Goal: Obtain resource: Obtain resource

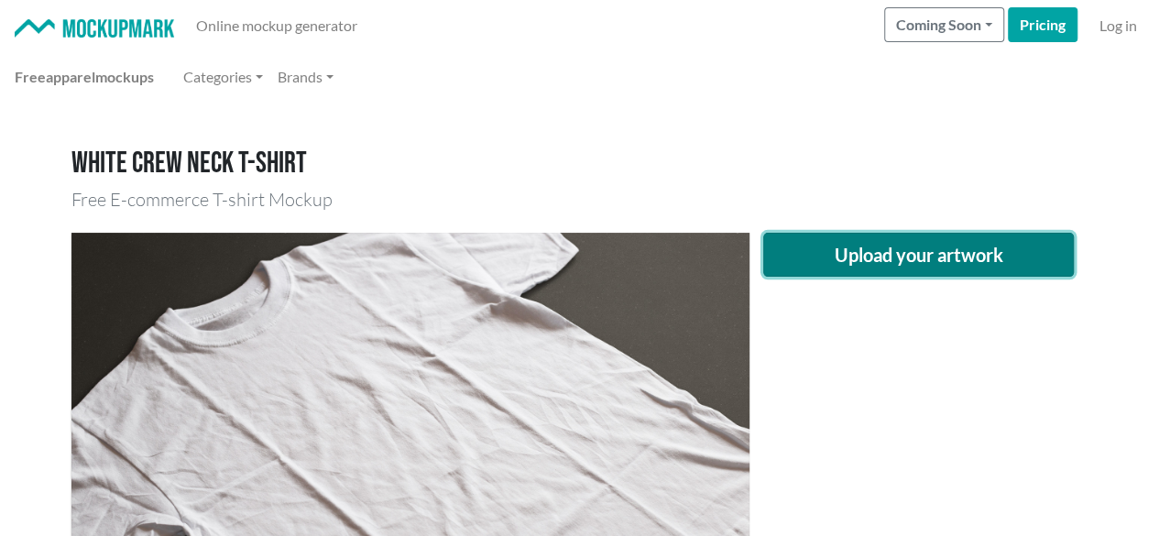
click at [842, 248] on button "Upload your artwork" at bounding box center [919, 255] width 312 height 44
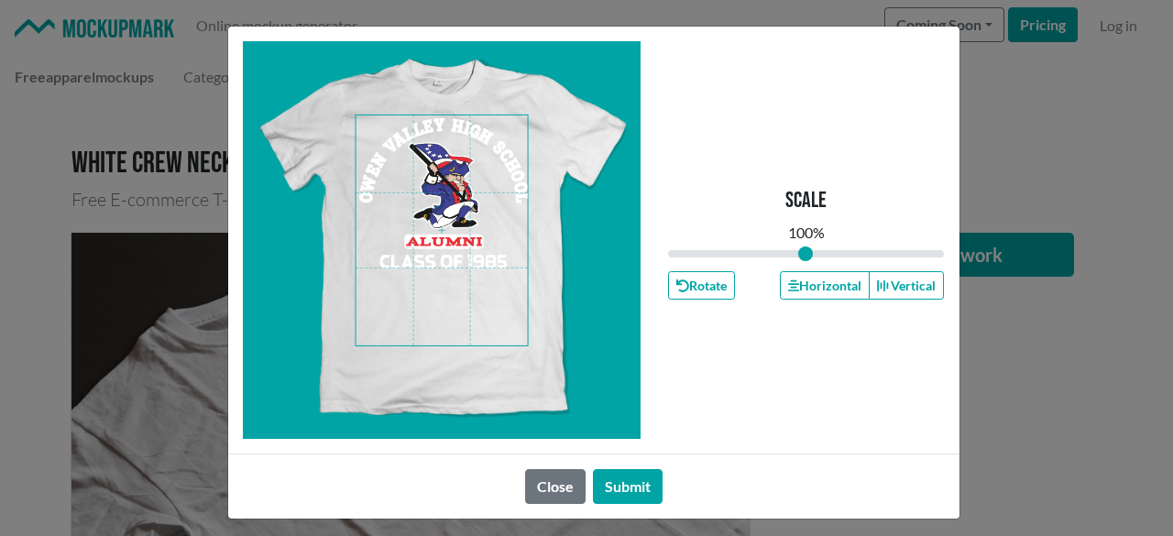
click at [426, 201] on span at bounding box center [442, 230] width 172 height 230
click at [794, 279] on button "Horizontal" at bounding box center [825, 285] width 90 height 28
click at [796, 279] on button "Horizontal" at bounding box center [825, 285] width 90 height 28
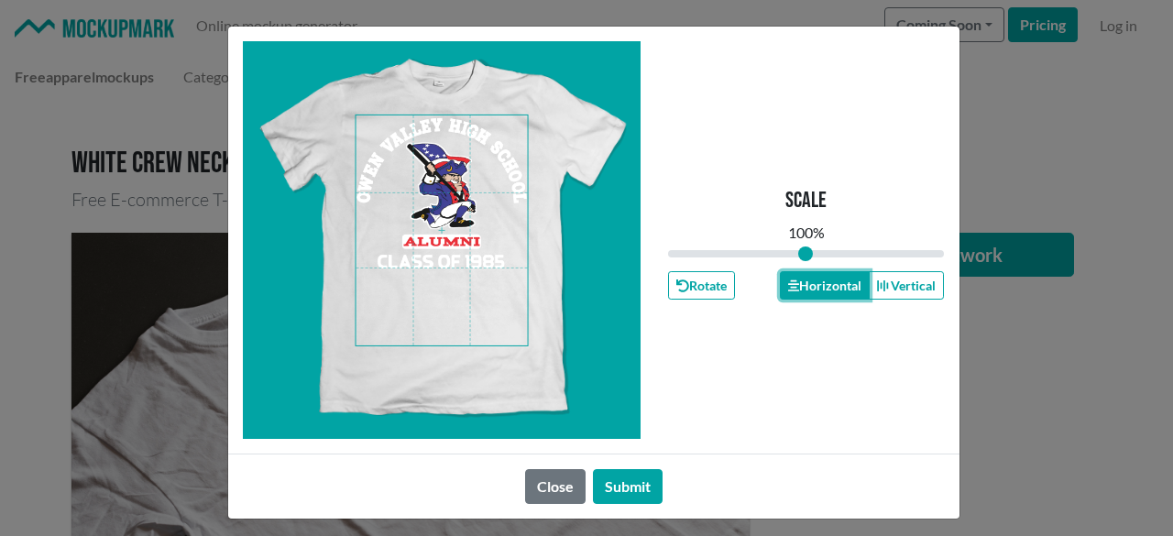
click at [797, 283] on button "Horizontal" at bounding box center [825, 285] width 90 height 28
click at [799, 284] on button "Horizontal" at bounding box center [825, 285] width 90 height 28
click at [601, 488] on button "Submit" at bounding box center [628, 486] width 70 height 35
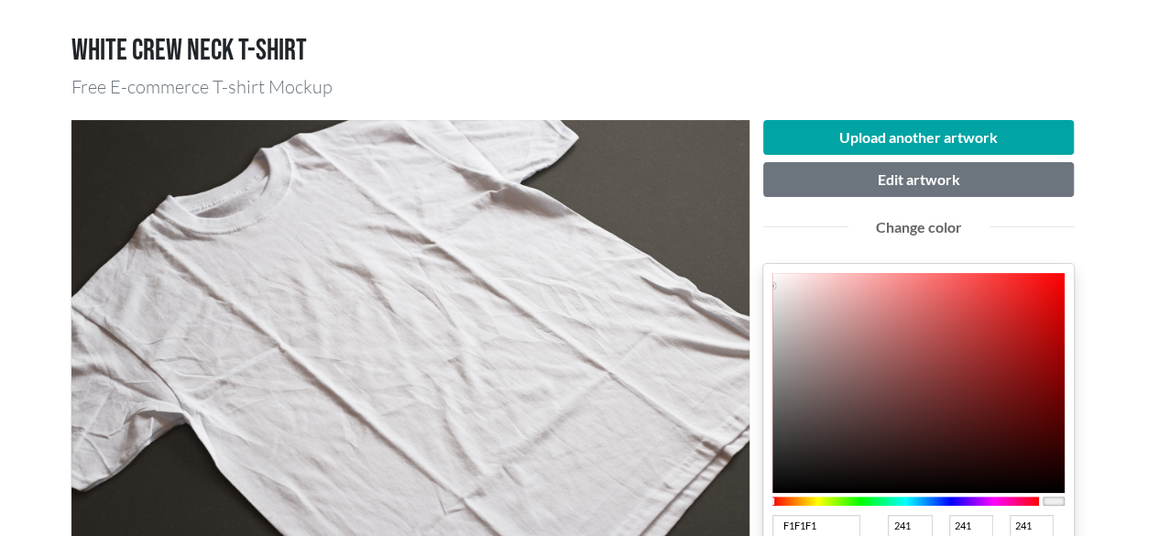
scroll to position [152, 0]
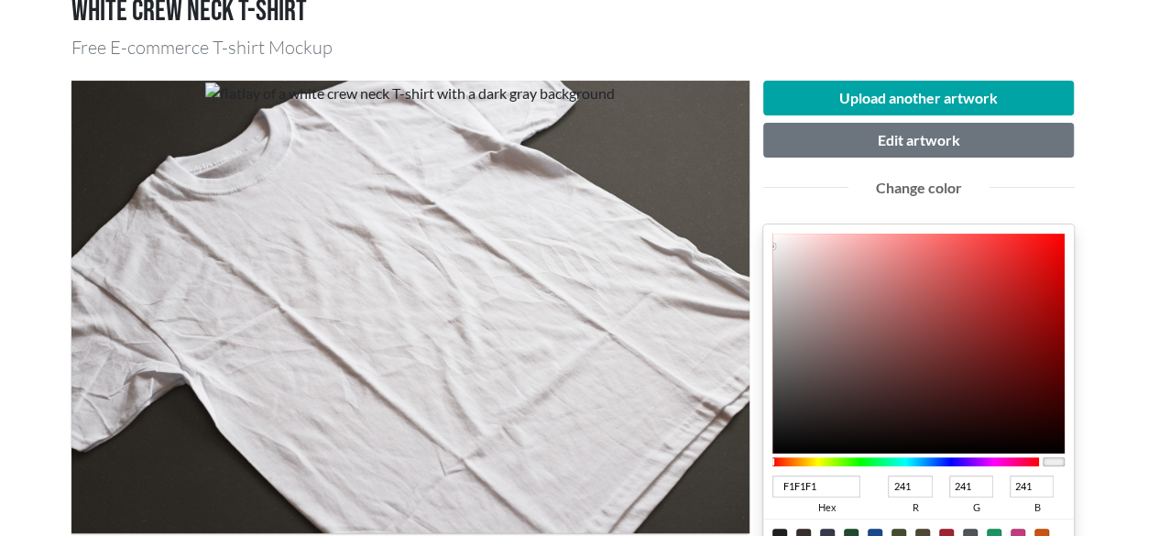
type input "[DATE]"
type input "206"
type input "3"
type input "[DATE]"
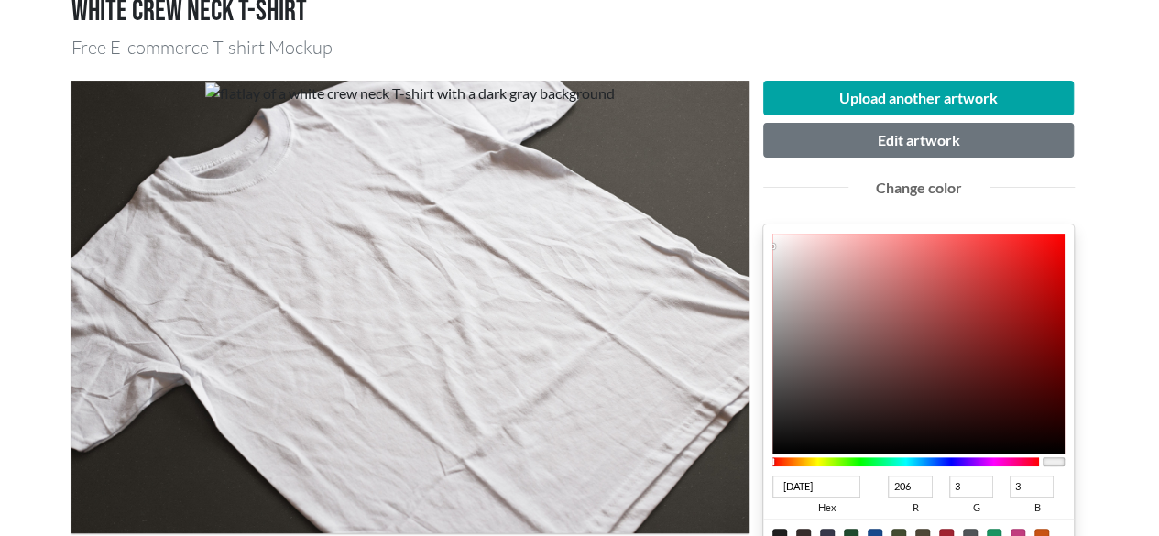
type input "0"
type input "CF0000"
type input "207"
drag, startPoint x: 1061, startPoint y: 274, endPoint x: 1082, endPoint y: 273, distance: 21.1
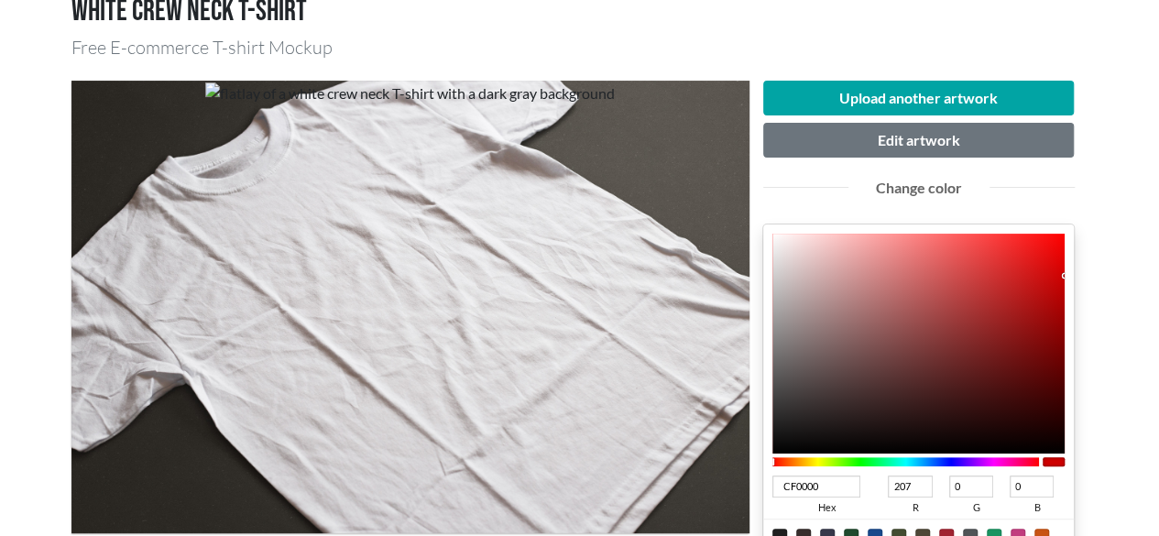
click at [1082, 273] on div "Upload another artwork Edit artwork Change color CF0000 hex 207 r 0 g 0 b 100 a…" at bounding box center [919, 450] width 339 height 738
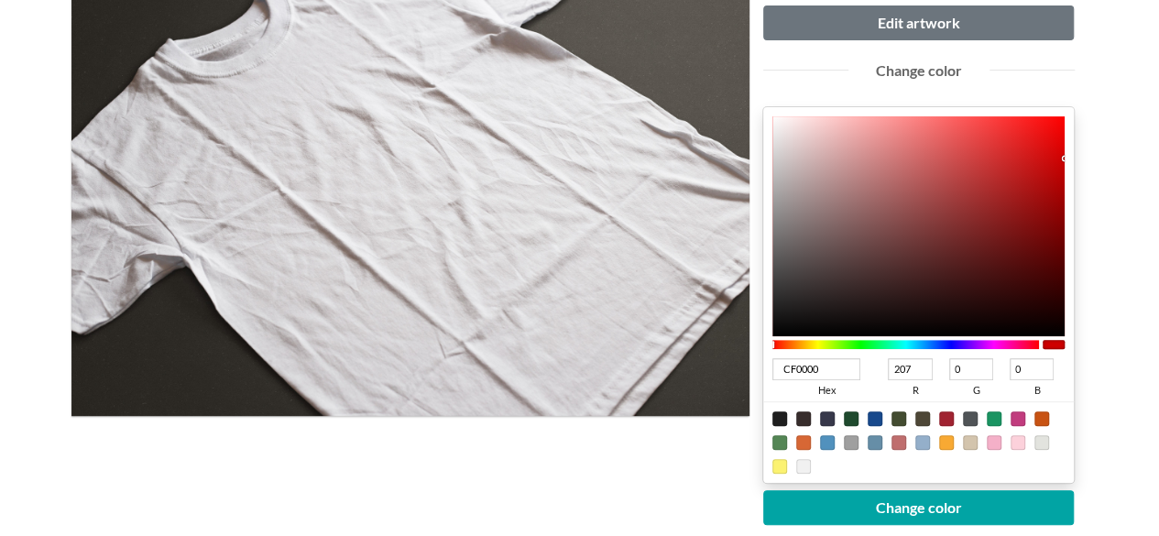
scroll to position [305, 0]
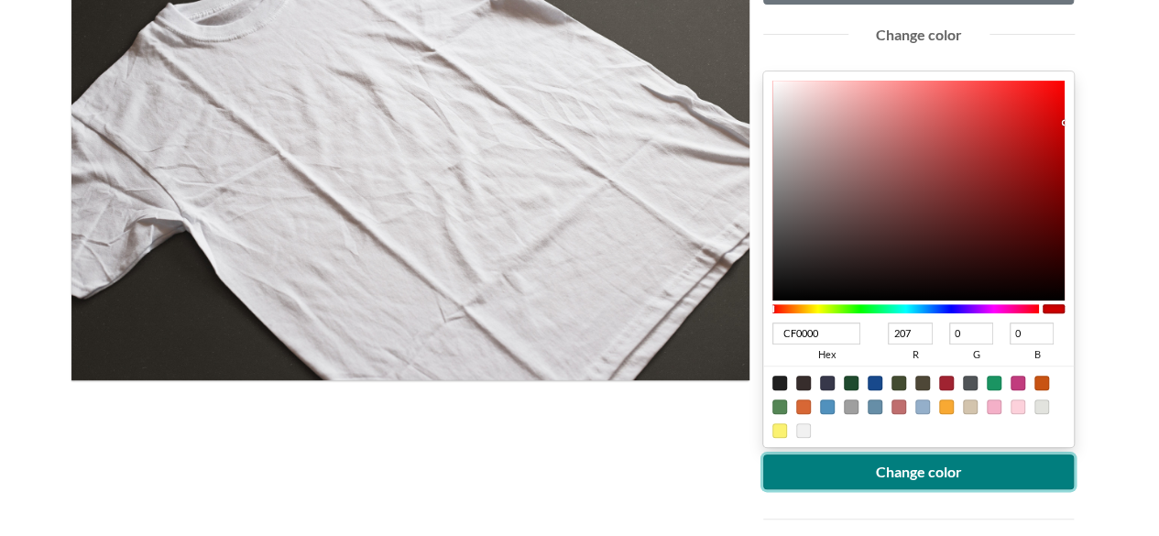
click at [936, 461] on button "Change color" at bounding box center [919, 472] width 312 height 35
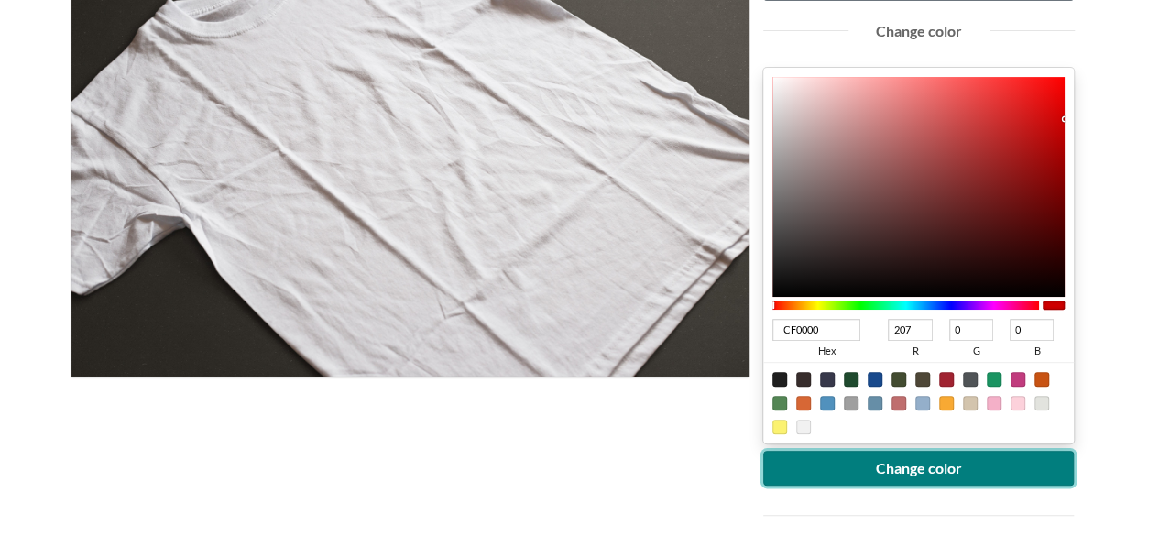
scroll to position [458, 0]
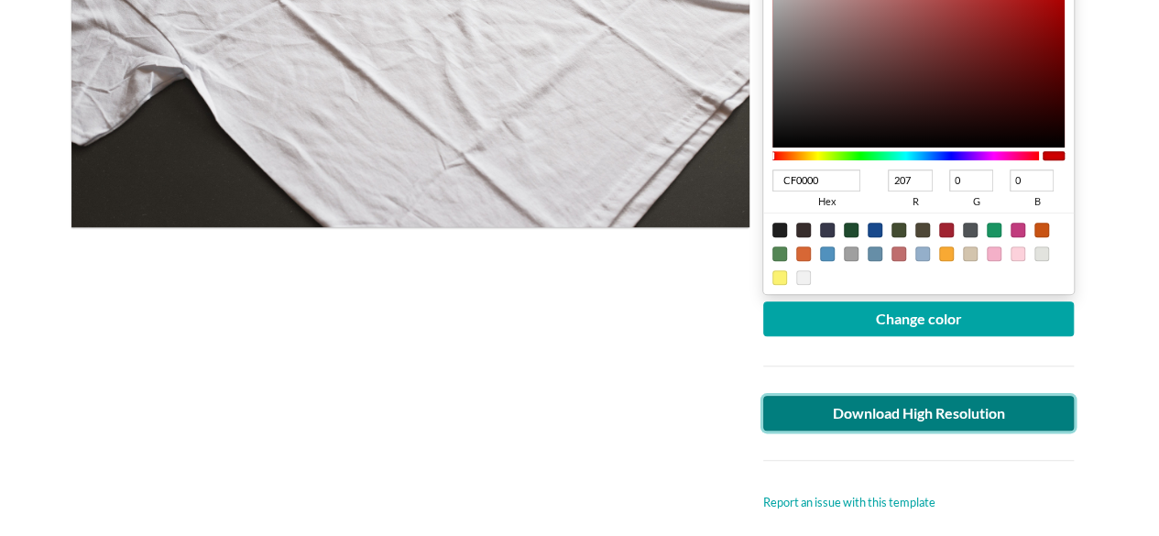
click at [958, 416] on link "Download High Resolution" at bounding box center [919, 413] width 312 height 35
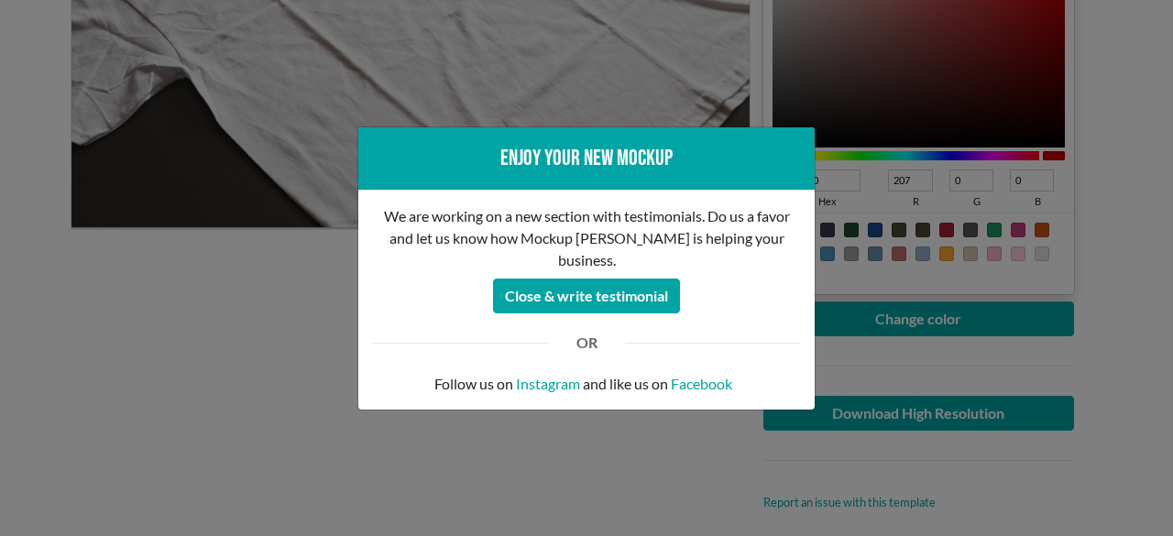
click at [537, 70] on div "Enjoy your new mockup We are working on a new section with testimonials. Do us …" at bounding box center [586, 268] width 1173 height 536
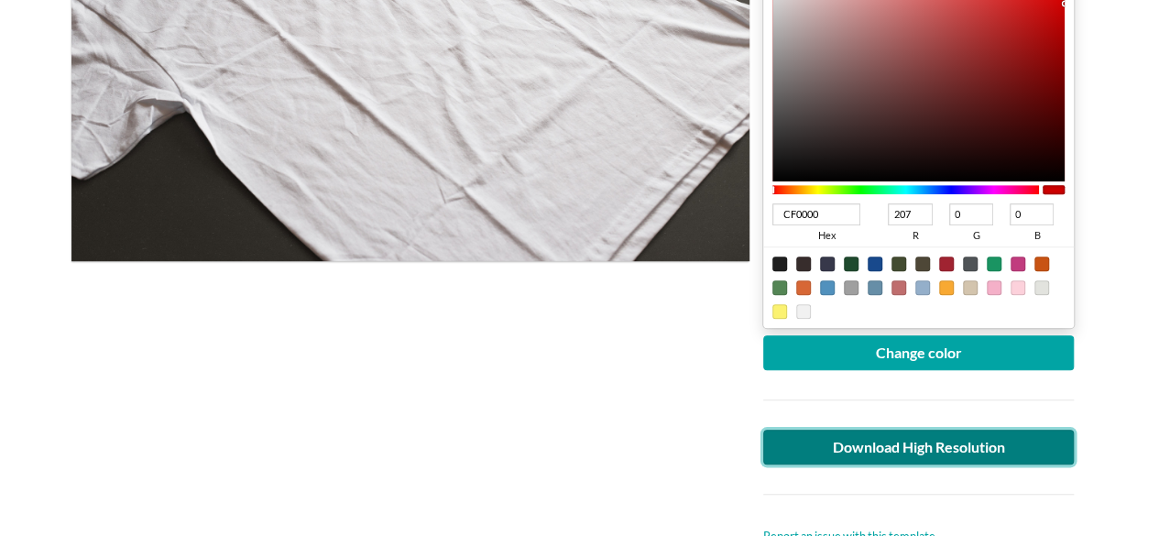
scroll to position [305, 0]
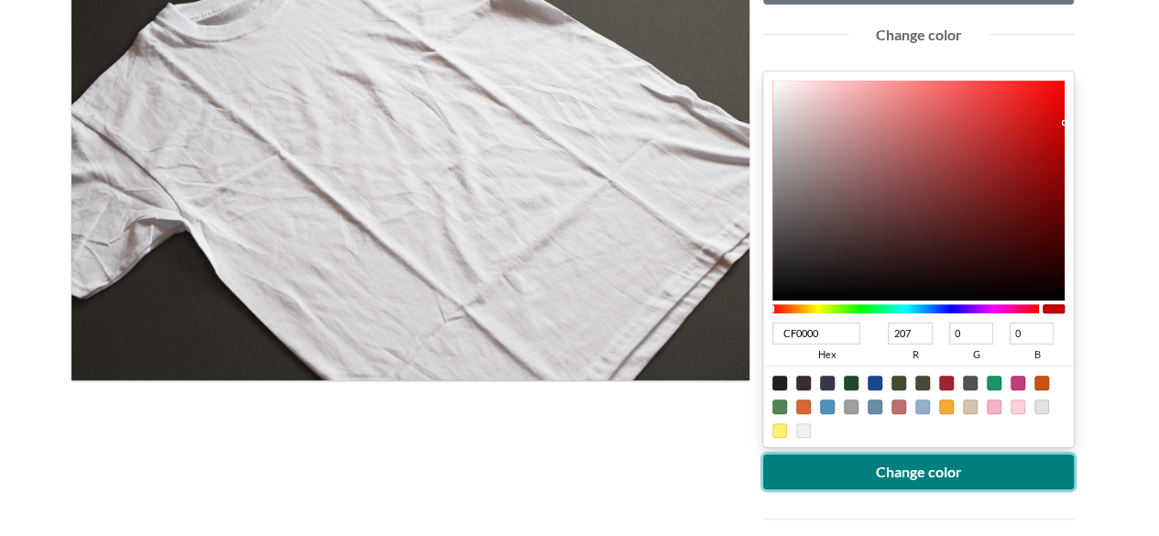
click at [858, 469] on button "Change color" at bounding box center [919, 472] width 312 height 35
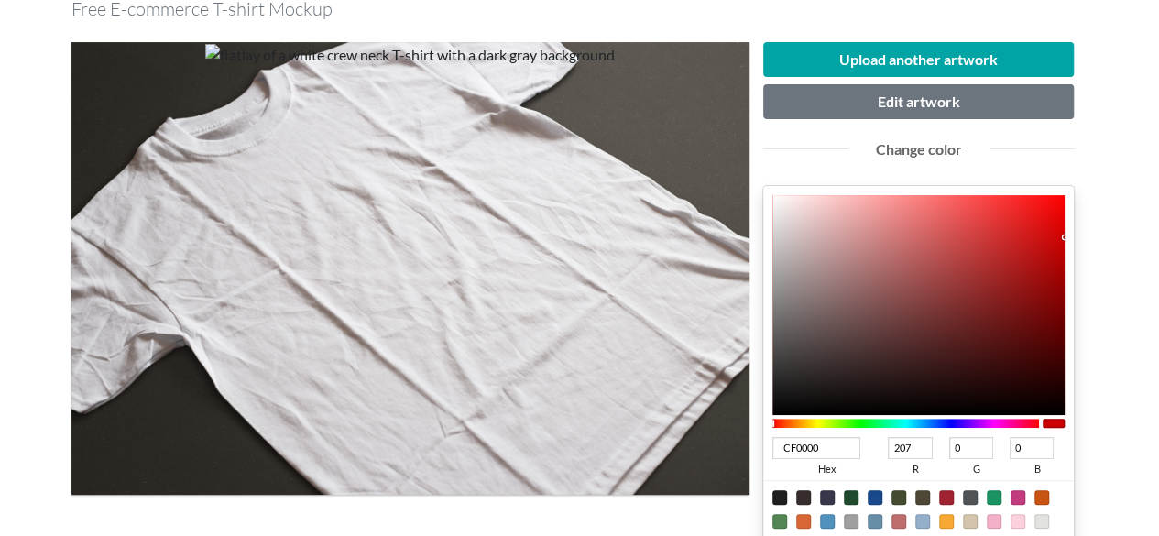
scroll to position [152, 0]
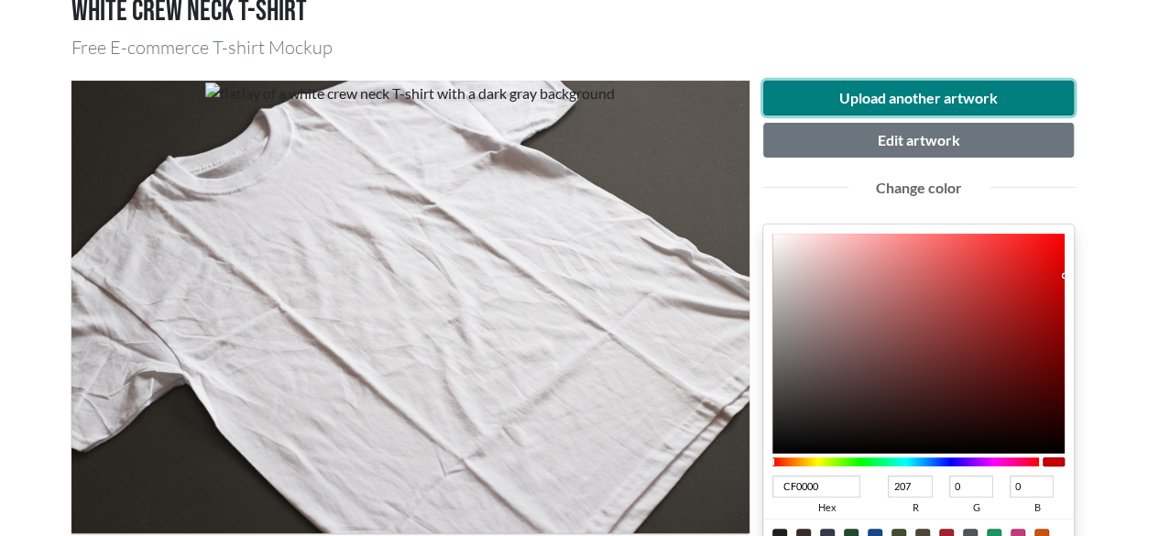
click at [911, 95] on button "Upload another artwork" at bounding box center [919, 98] width 312 height 35
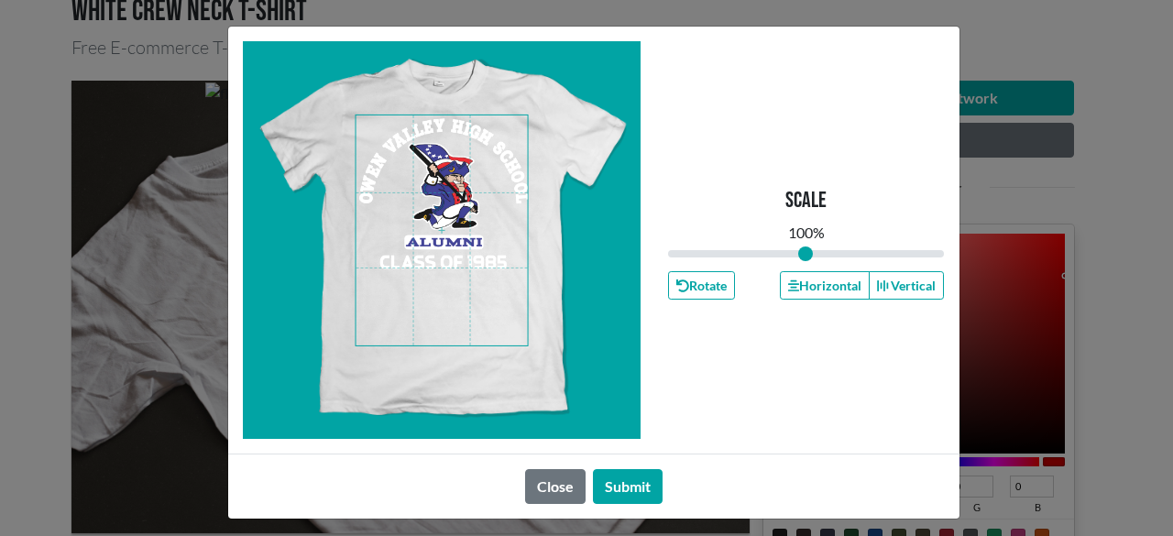
click at [442, 188] on span at bounding box center [442, 230] width 172 height 230
click at [801, 285] on button "Horizontal" at bounding box center [825, 285] width 90 height 28
click at [801, 283] on button "Horizontal" at bounding box center [825, 285] width 90 height 28
click at [803, 283] on button "Horizontal" at bounding box center [825, 285] width 90 height 28
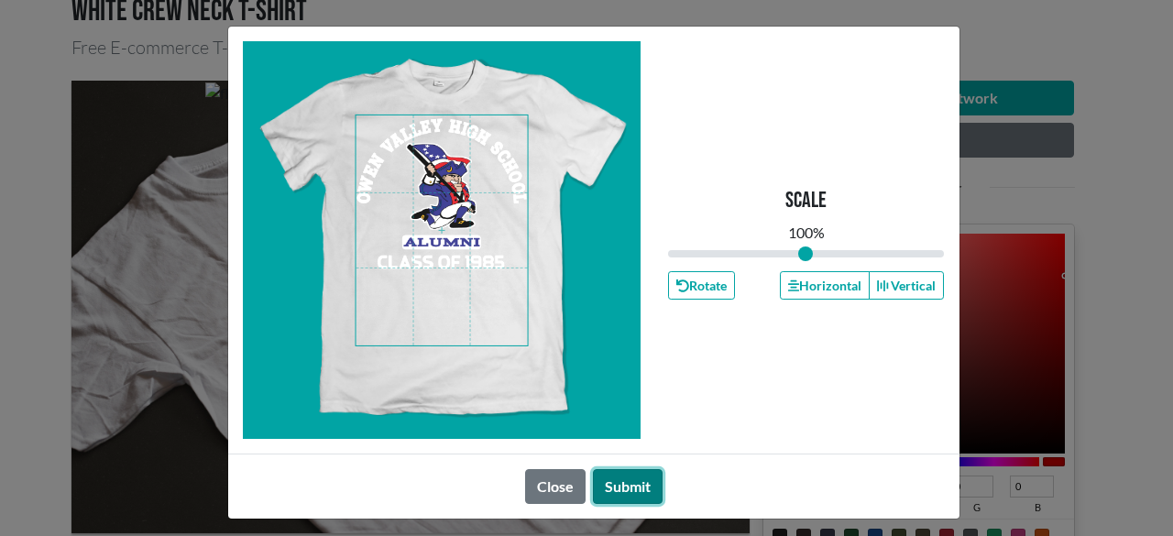
click at [640, 487] on button "Submit" at bounding box center [628, 486] width 70 height 35
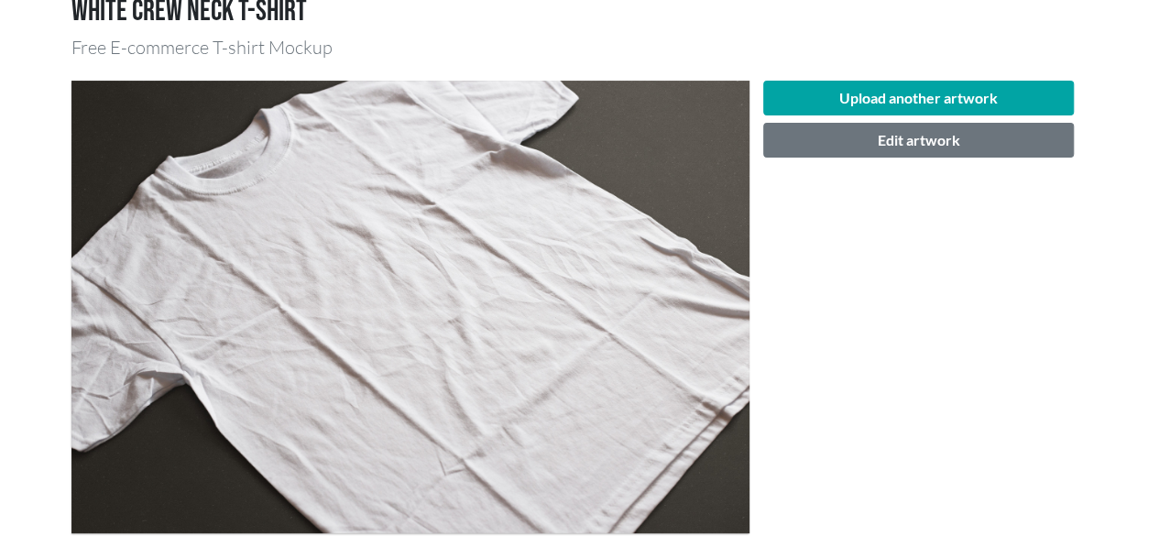
click at [945, 413] on div "Upload another artwork Edit artwork" at bounding box center [919, 307] width 339 height 452
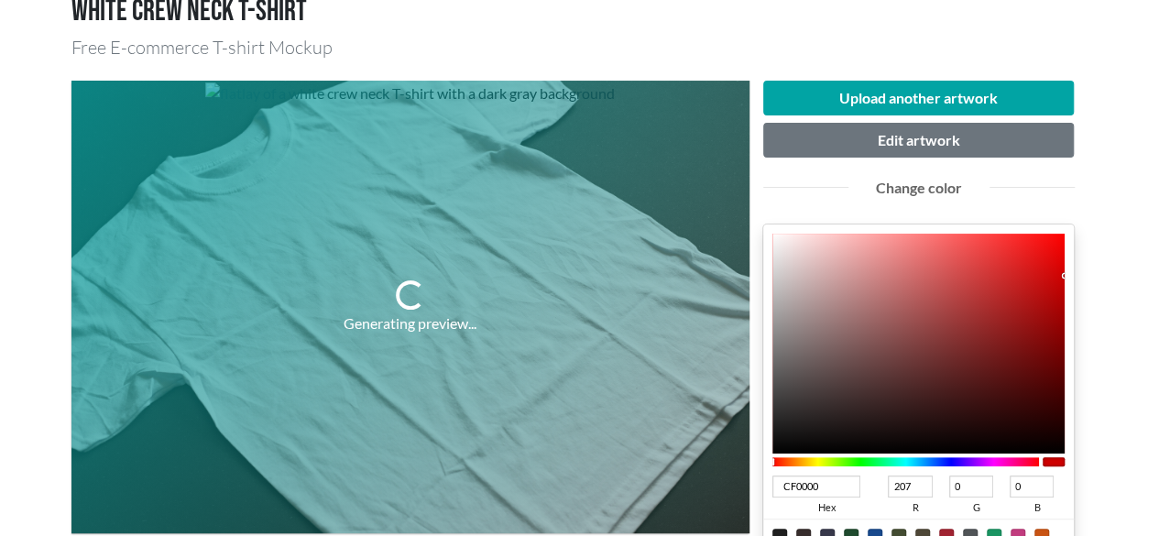
type input "0037CF"
type input "0"
type input "55"
type input "207"
type input "0040CF"
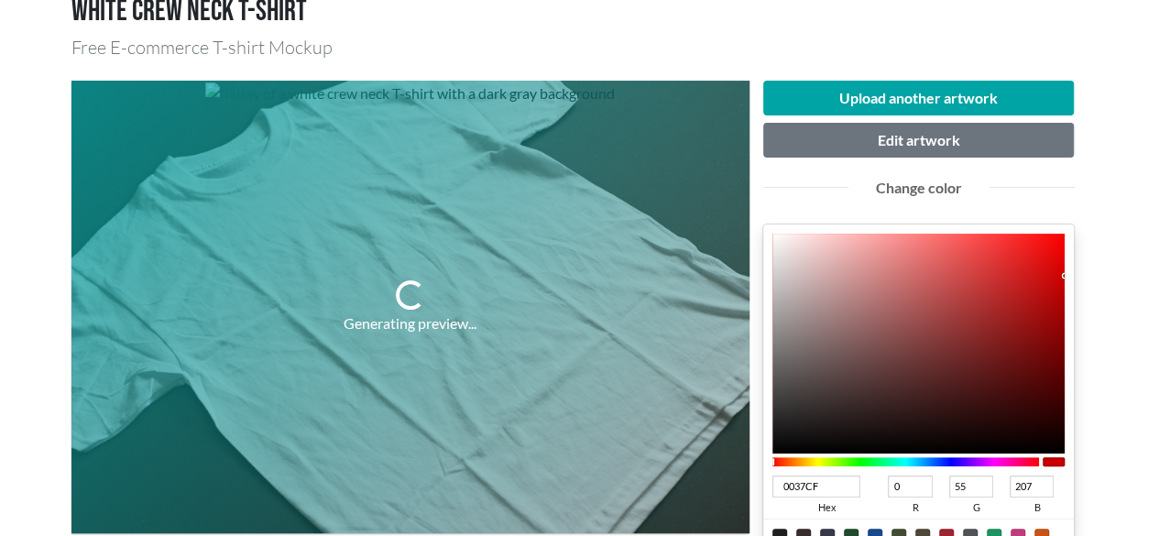
type input "64"
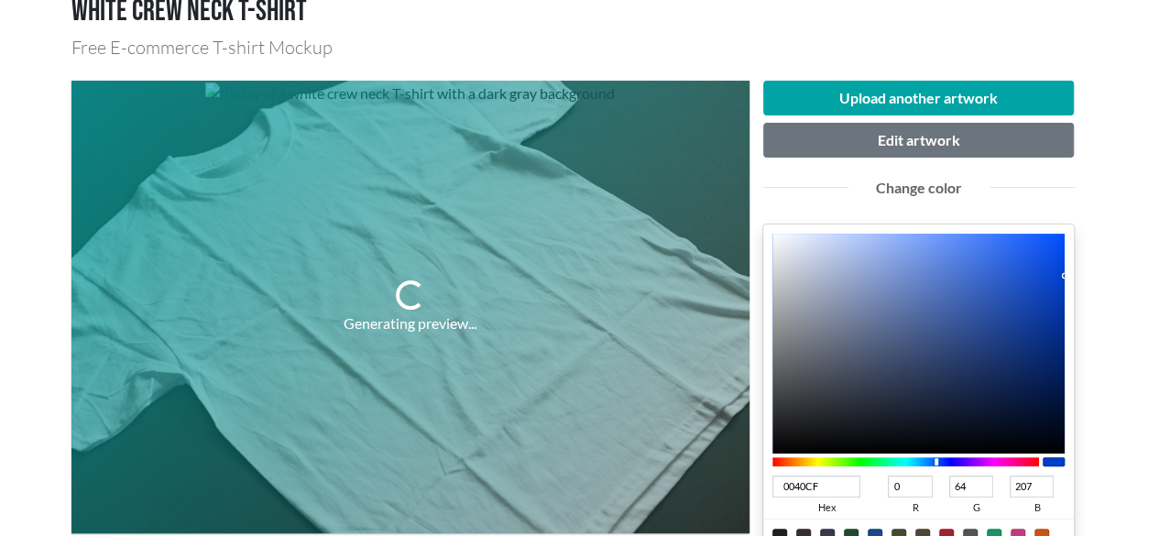
click at [936, 460] on div at bounding box center [907, 461] width 268 height 9
type input "0044CF"
type input "68"
type input "001ECF"
type input "30"
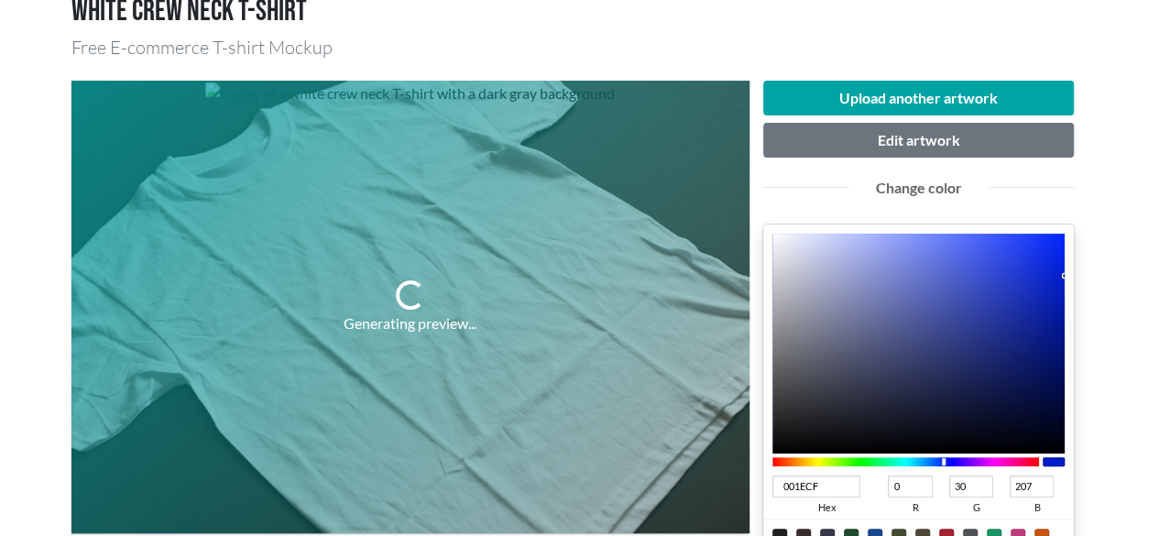
click at [944, 458] on div at bounding box center [907, 461] width 268 height 9
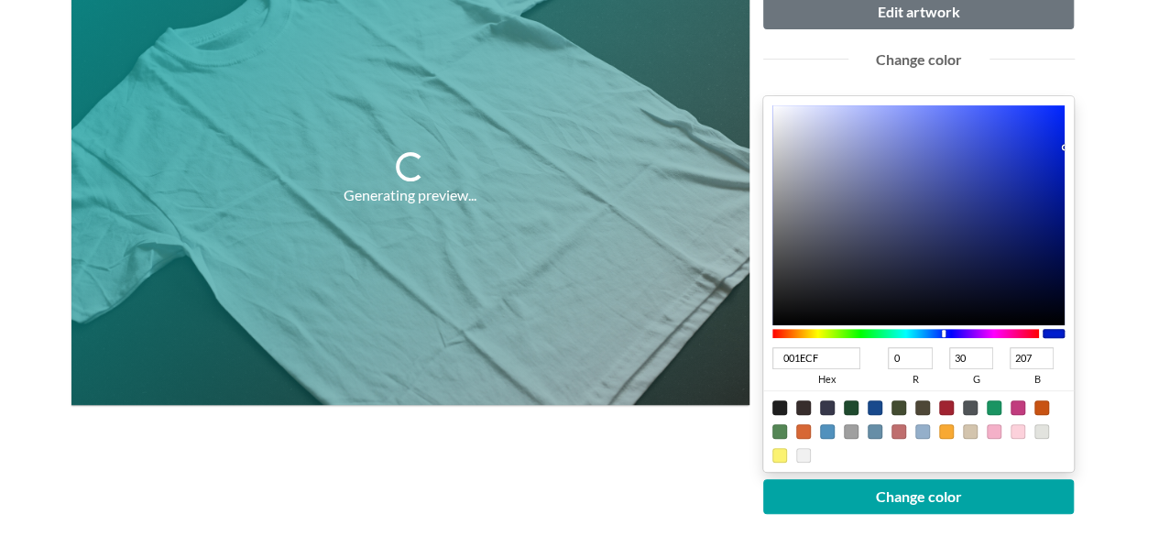
scroll to position [305, 0]
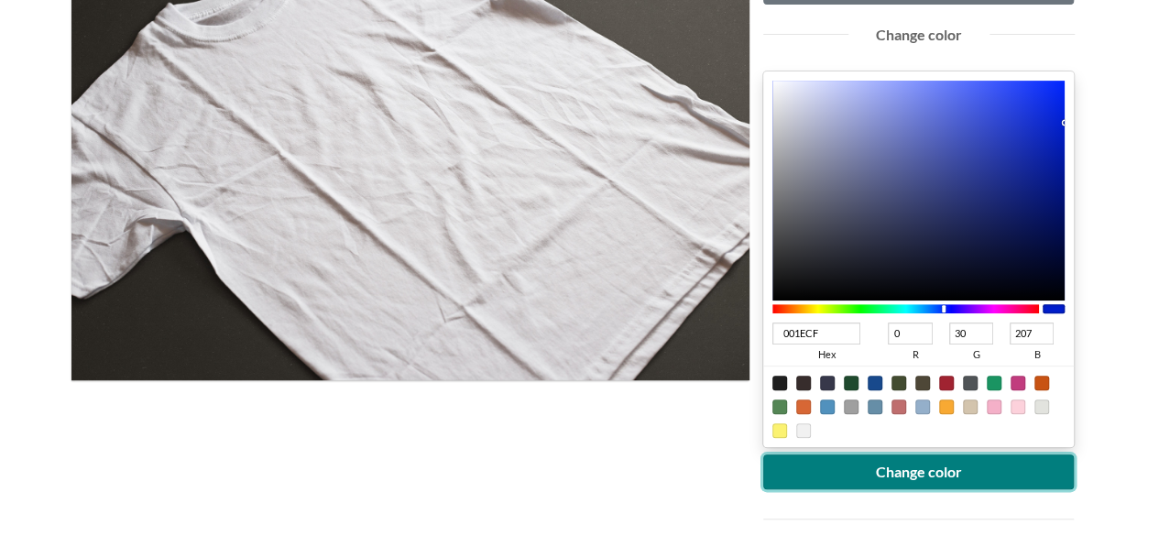
click at [893, 467] on button "Change color" at bounding box center [919, 472] width 312 height 35
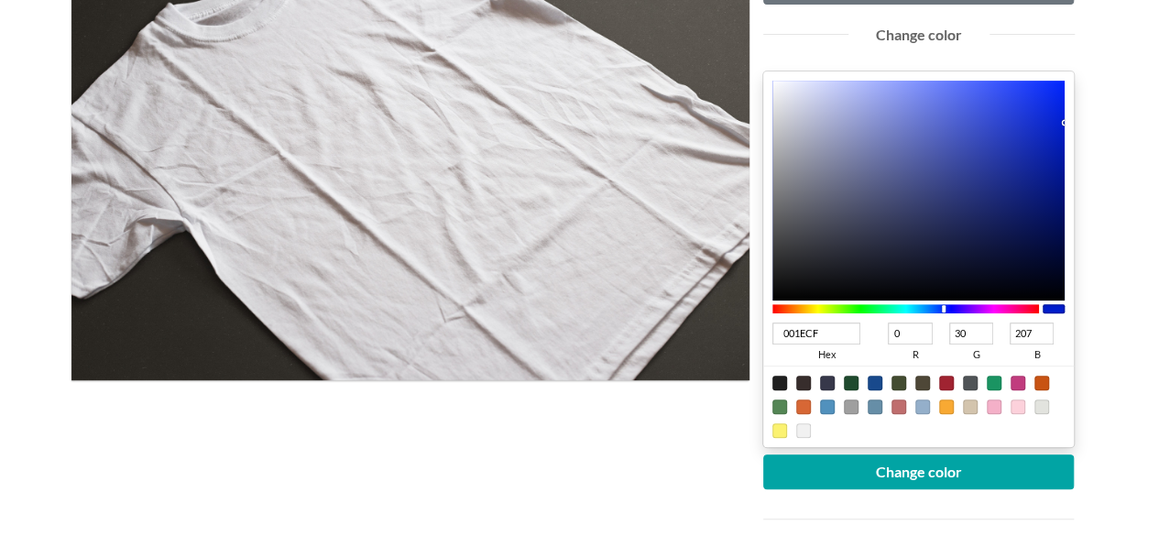
type input "01127C"
type input "1"
type input "18"
type input "124"
type input "001178"
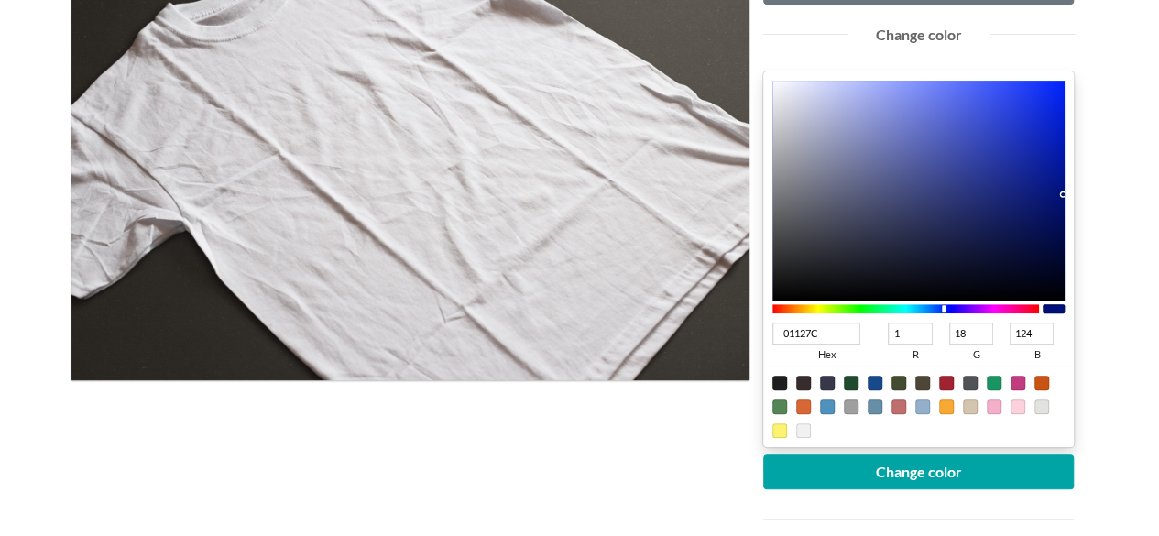
type input "0"
type input "17"
type input "120"
type input "000F6D"
type input "15"
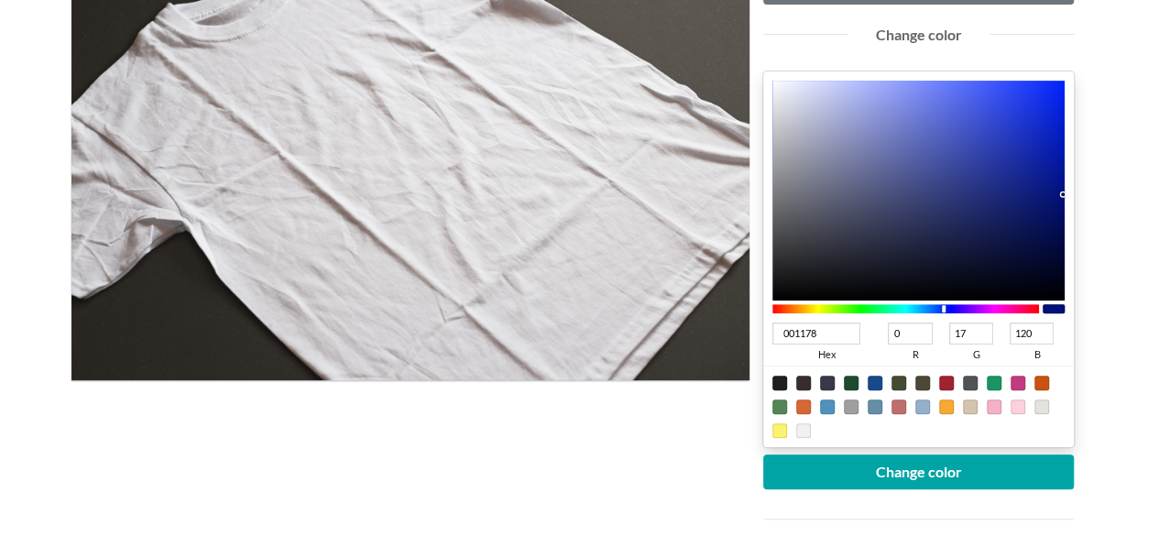
type input "109"
type input "000D61"
type input "13"
type input "97"
type input "000D5E"
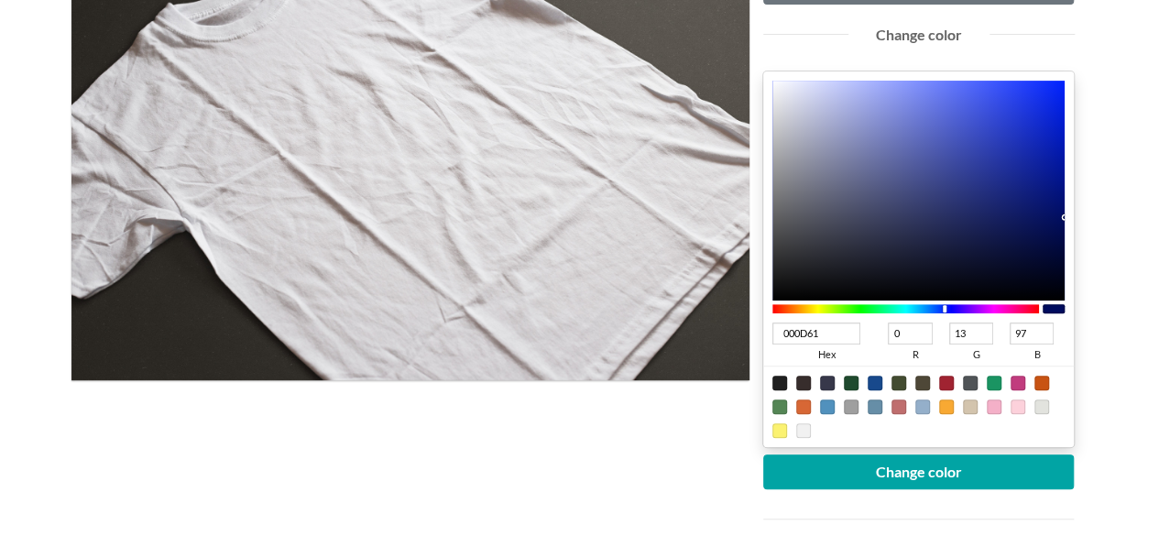
type input "94"
type input "000C59"
type input "12"
type input "89"
type input "000C58"
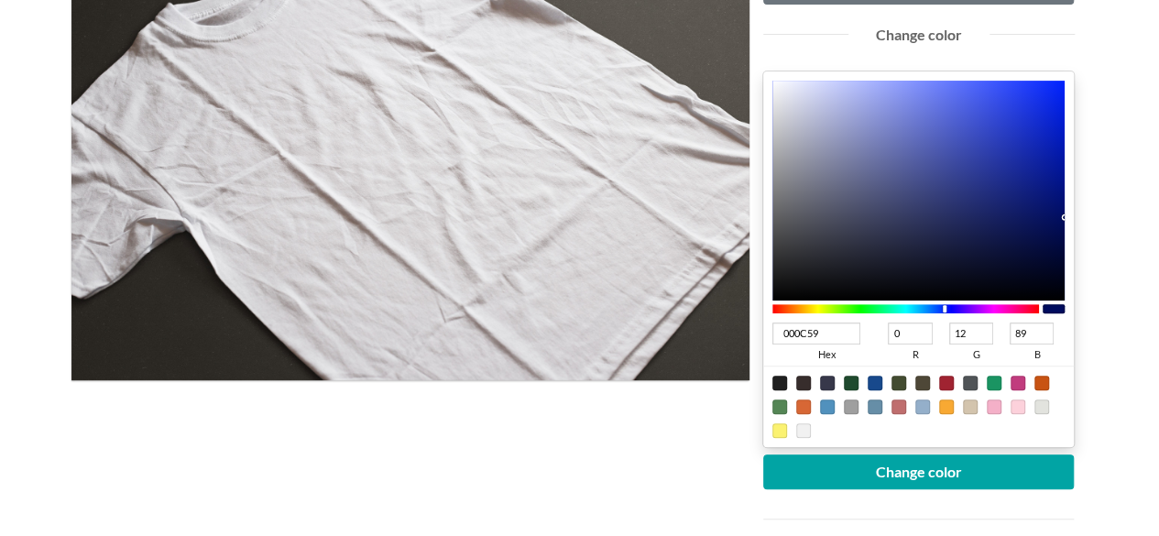
type input "88"
type input "000B54"
type input "11"
type input "84"
type input "000A4F"
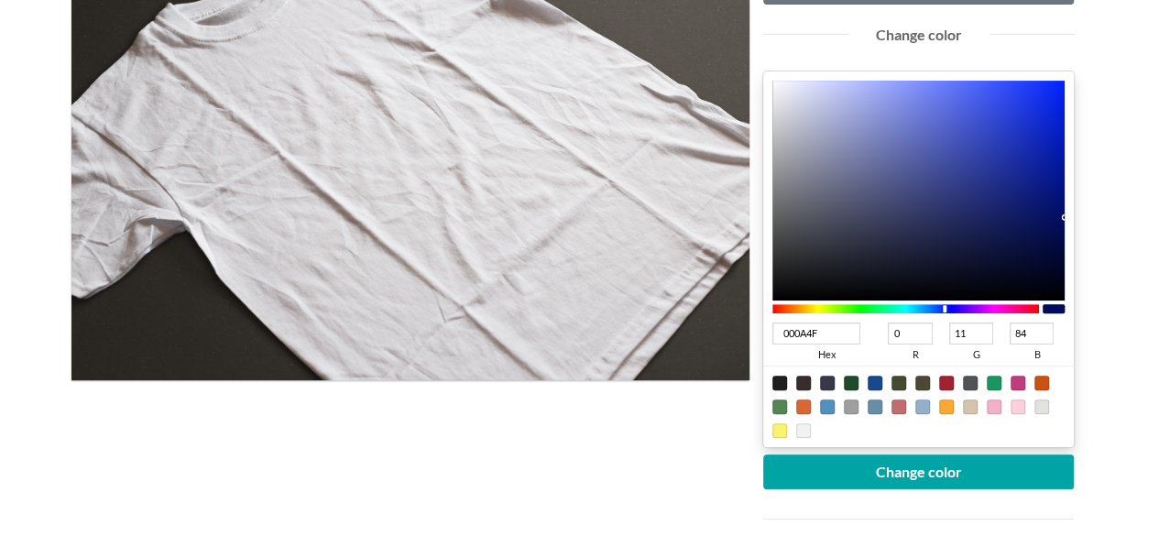
type input "10"
type input "79"
type input "000A4B"
type input "75"
type input "000A49"
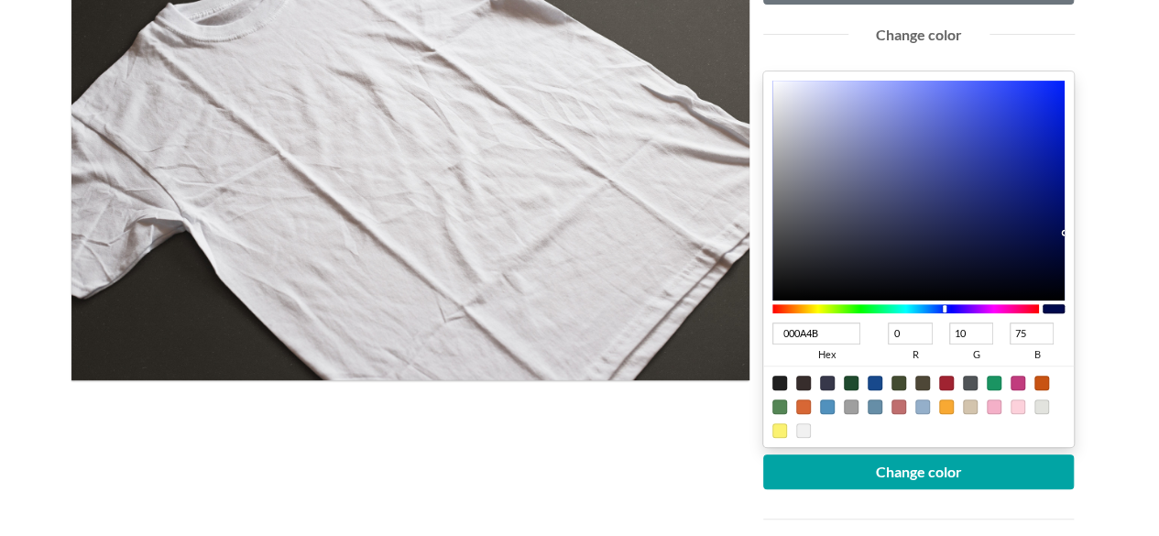
type input "73"
type input "000A47"
type input "71"
type input "000A45"
type input "69"
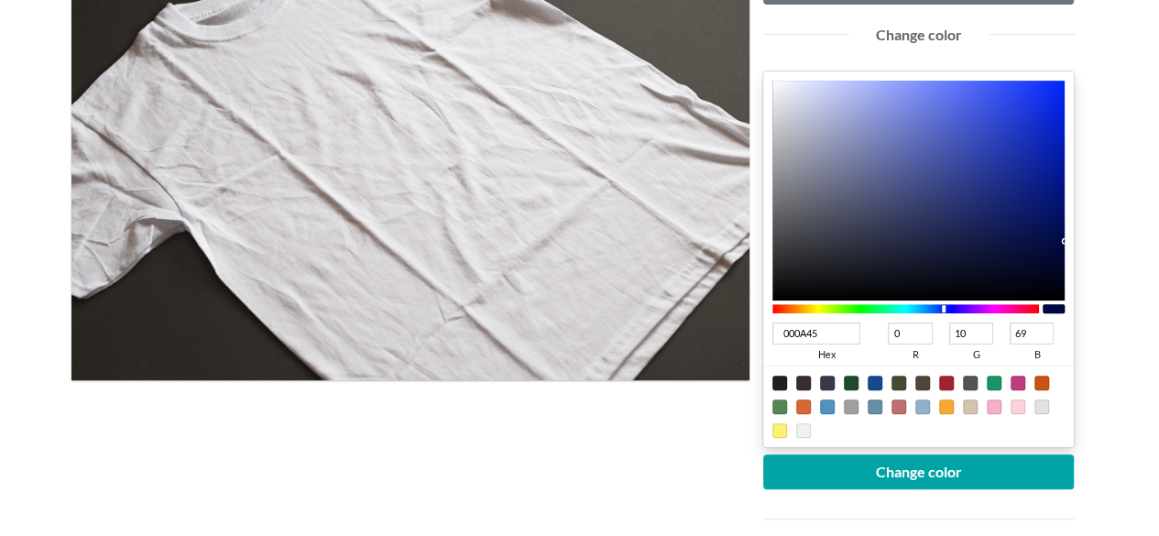
type input "000A47"
type input "71"
type input "000A49"
type input "73"
type input "000A4C"
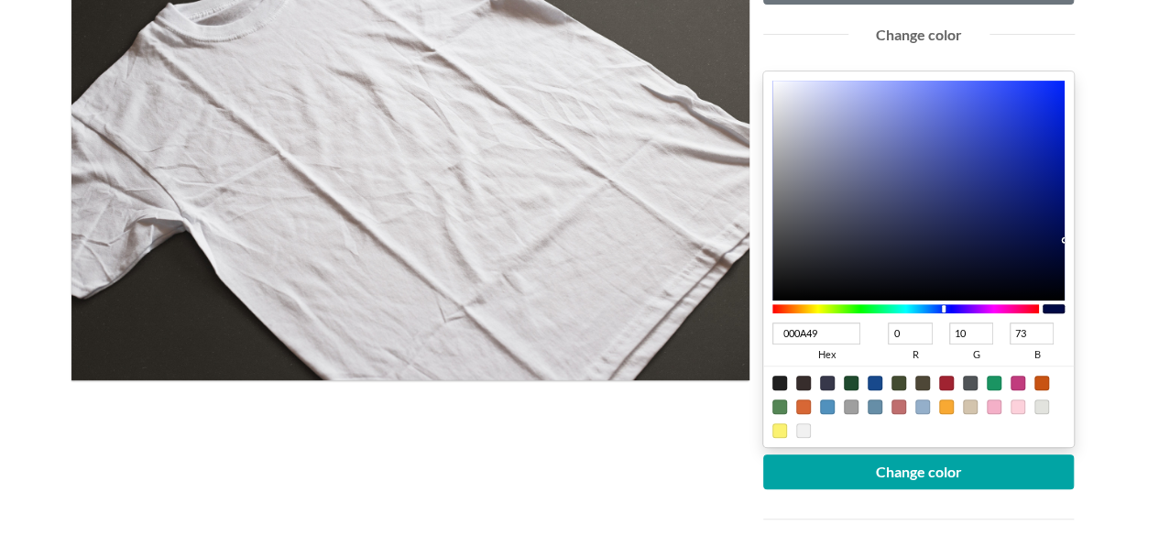
type input "76"
type input "000B50"
type input "11"
type input "80"
type input "000B51"
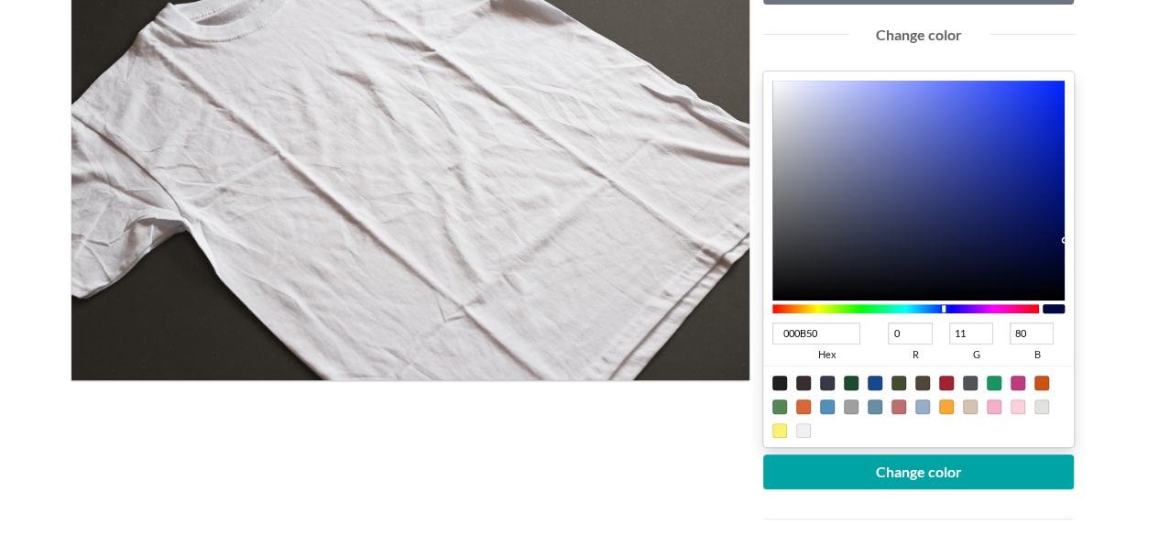
type input "81"
type input "000B54"
type input "84"
drag, startPoint x: 1064, startPoint y: 192, endPoint x: 1085, endPoint y: 227, distance: 40.7
click at [1085, 227] on div "Upload another artwork Edit artwork Change color 000B54 hex 0 r 11 g 84 b 100 a…" at bounding box center [919, 297] width 339 height 738
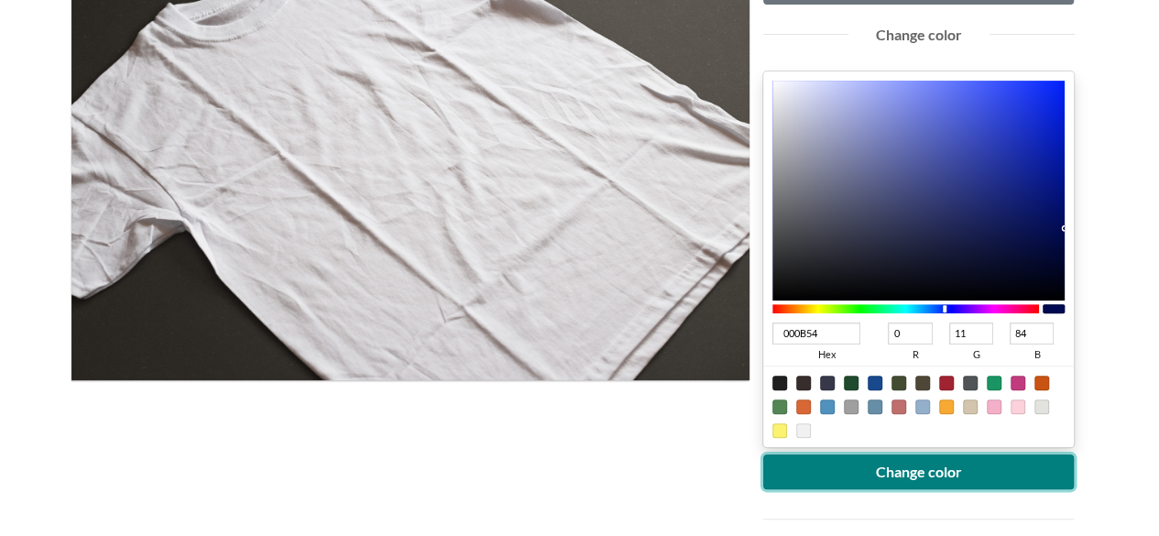
click at [907, 474] on button "Change color" at bounding box center [919, 472] width 312 height 35
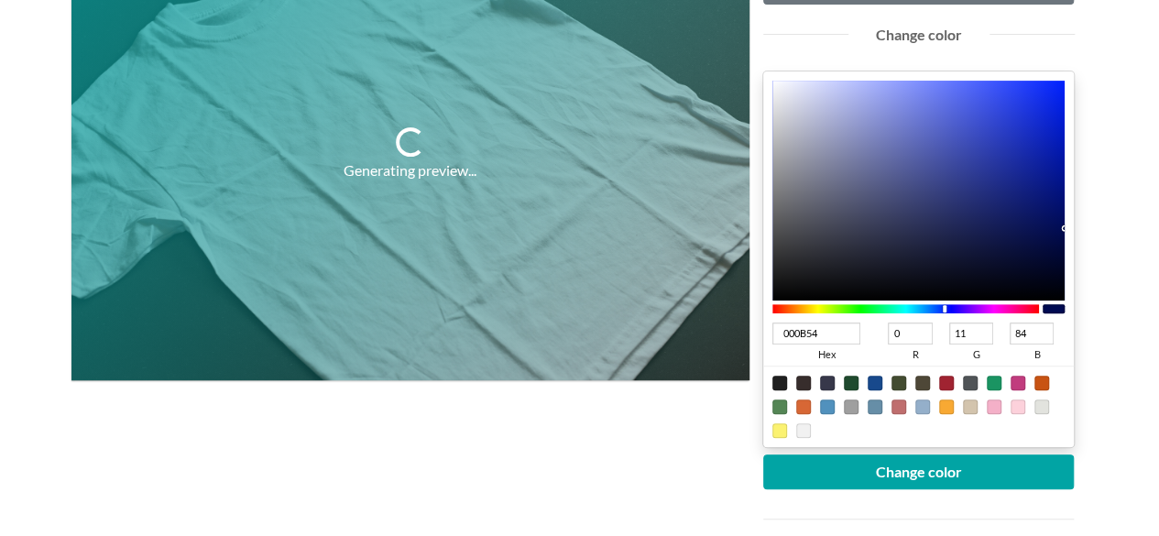
type input "121A55"
type input "18"
type input "26"
type input "85"
click at [1004, 226] on div at bounding box center [919, 191] width 293 height 220
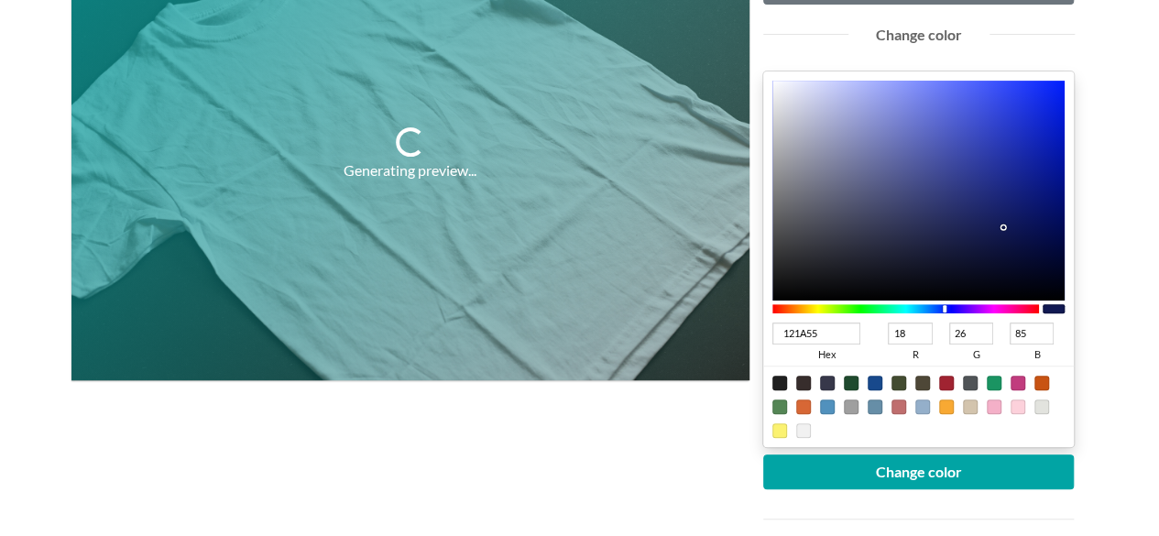
type input "091149"
type input "9"
type input "17"
type input "73"
click at [1028, 236] on div at bounding box center [919, 191] width 293 height 220
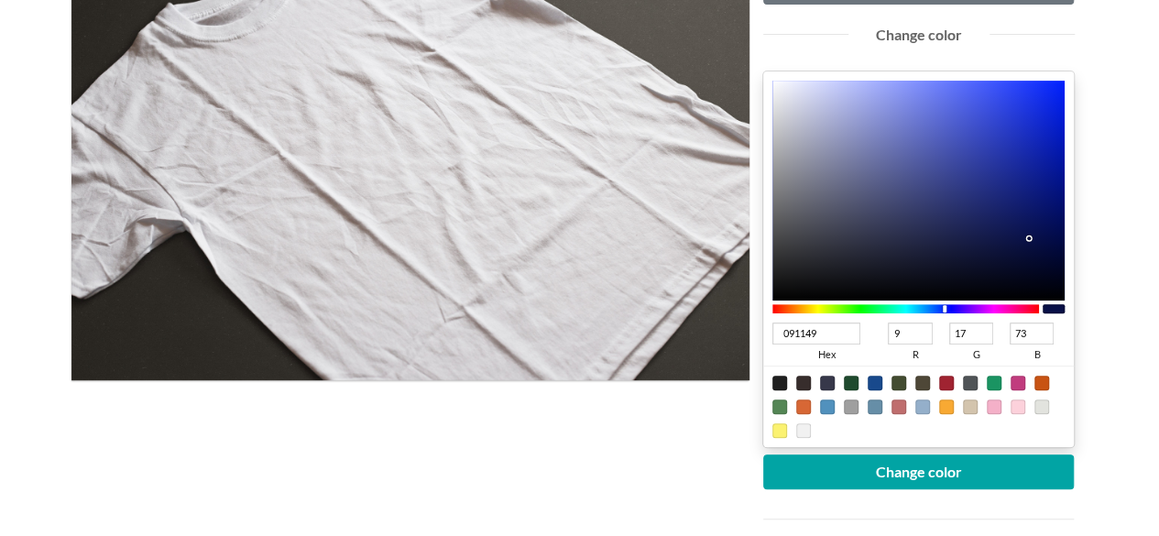
type input "121B5A"
type input "18"
type input "27"
type input "90"
click at [1005, 222] on div at bounding box center [919, 191] width 293 height 220
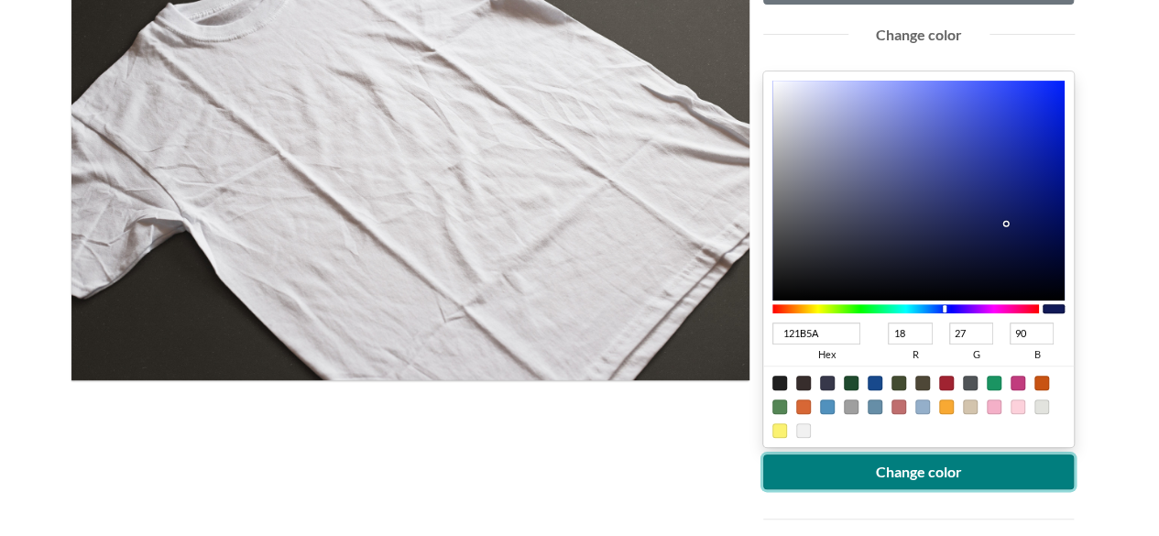
click at [933, 468] on button "Change color" at bounding box center [919, 472] width 312 height 35
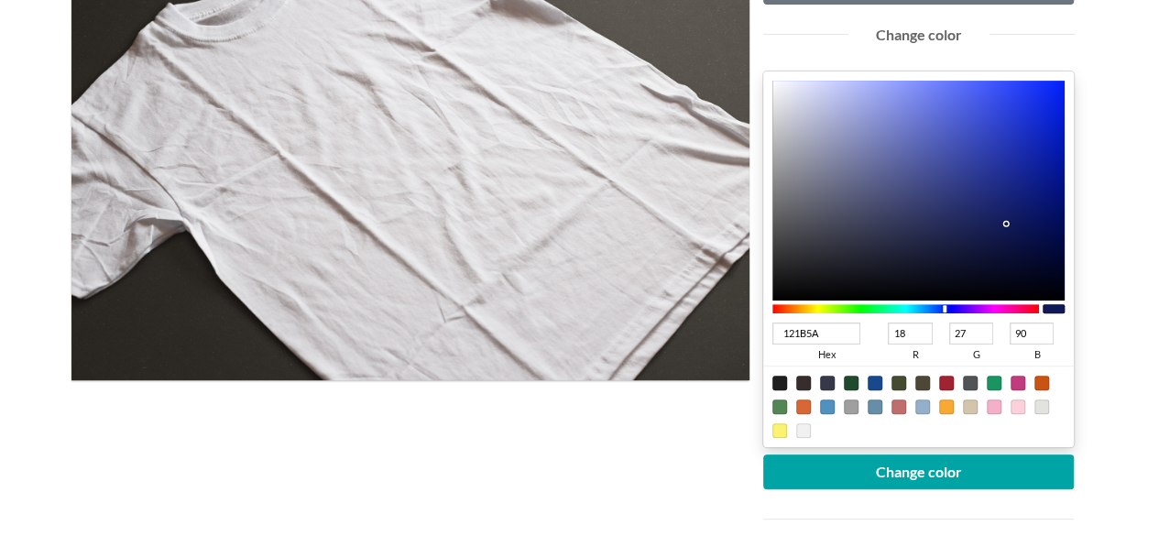
type input "131B58"
type input "19"
type input "88"
type input "141C59"
type input "20"
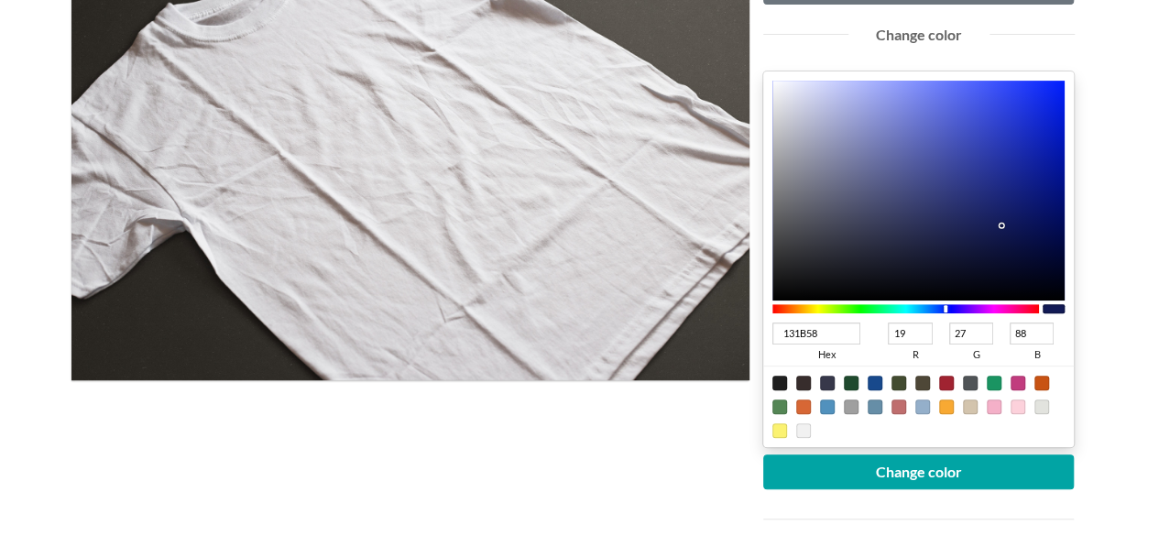
type input "28"
type input "89"
type input "141C5A"
type input "90"
type input "151D5C"
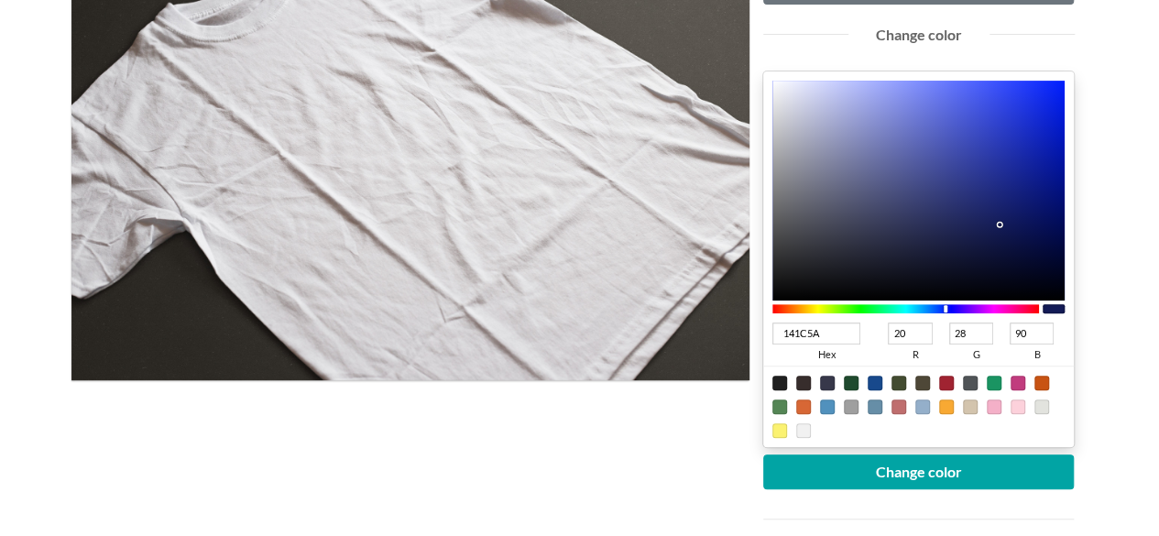
type input "21"
type input "29"
type input "92"
type input "161E5D"
type input "22"
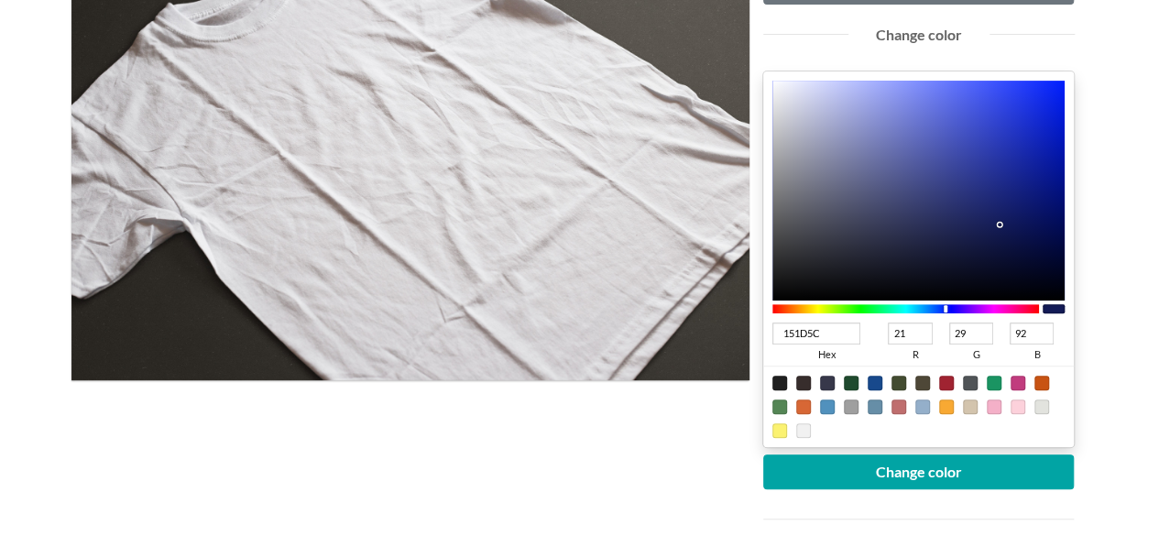
type input "30"
type input "93"
type input "161E5E"
type input "94"
type input "171F5E"
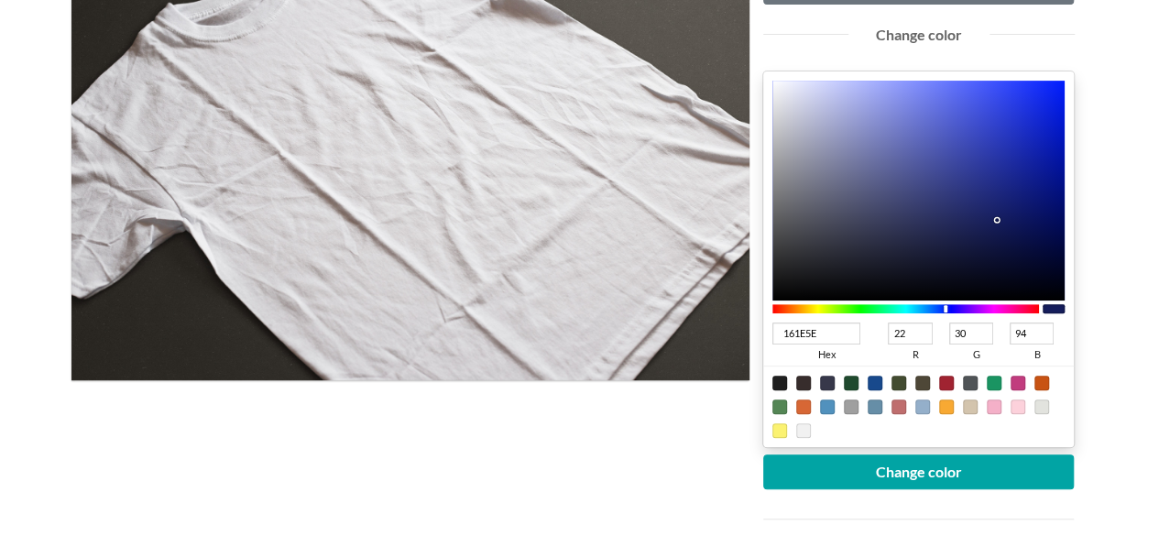
type input "23"
type input "31"
type input "171F5F"
type input "95"
type input "171F60"
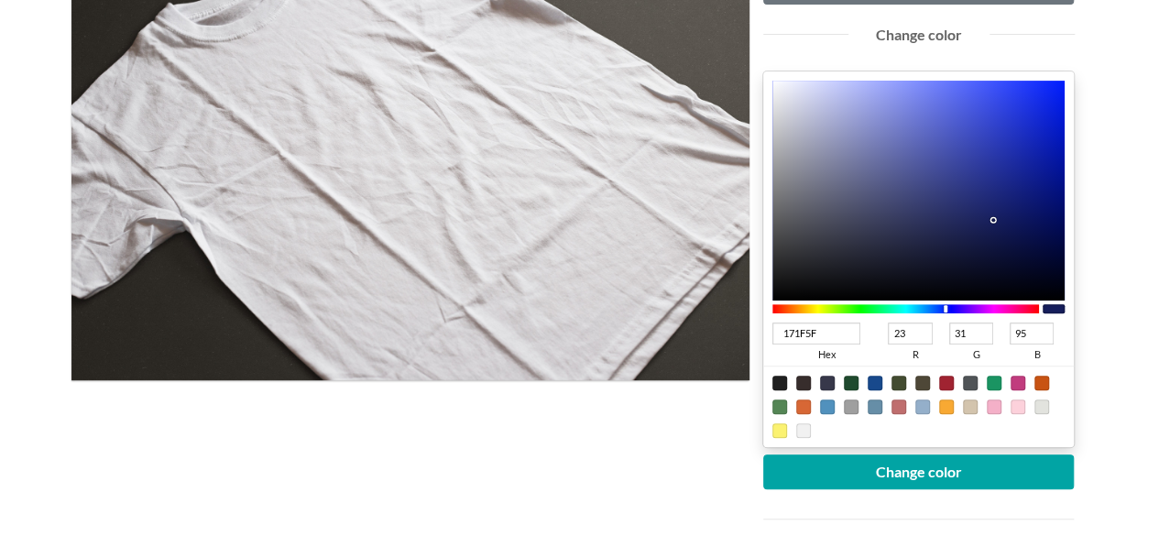
type input "96"
type input "182065"
type input "24"
type input "32"
type input "101"
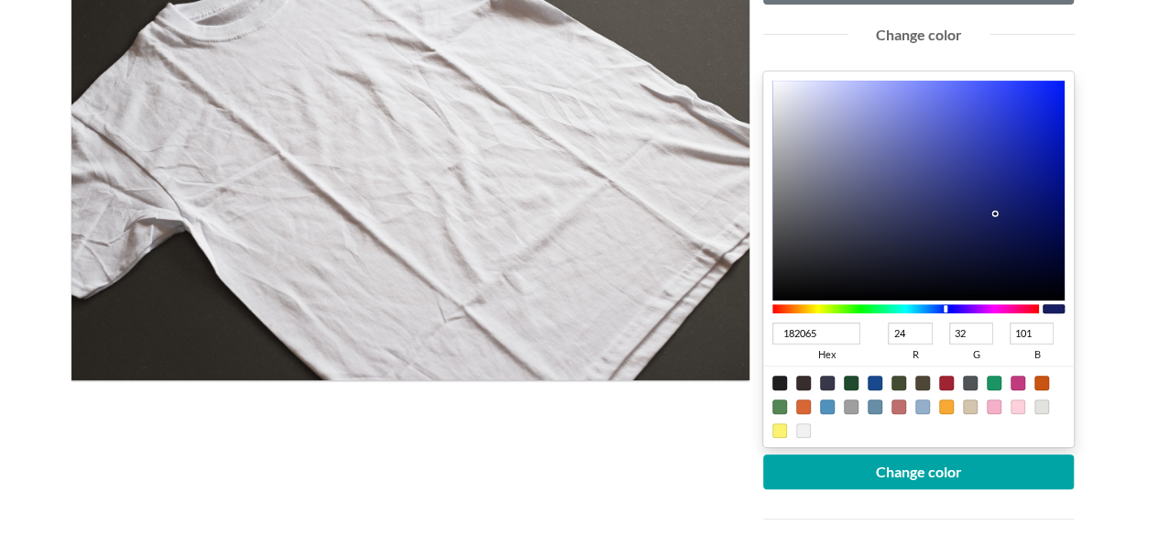
drag, startPoint x: 1003, startPoint y: 223, endPoint x: 996, endPoint y: 212, distance: 12.7
click at [996, 212] on div at bounding box center [919, 191] width 293 height 220
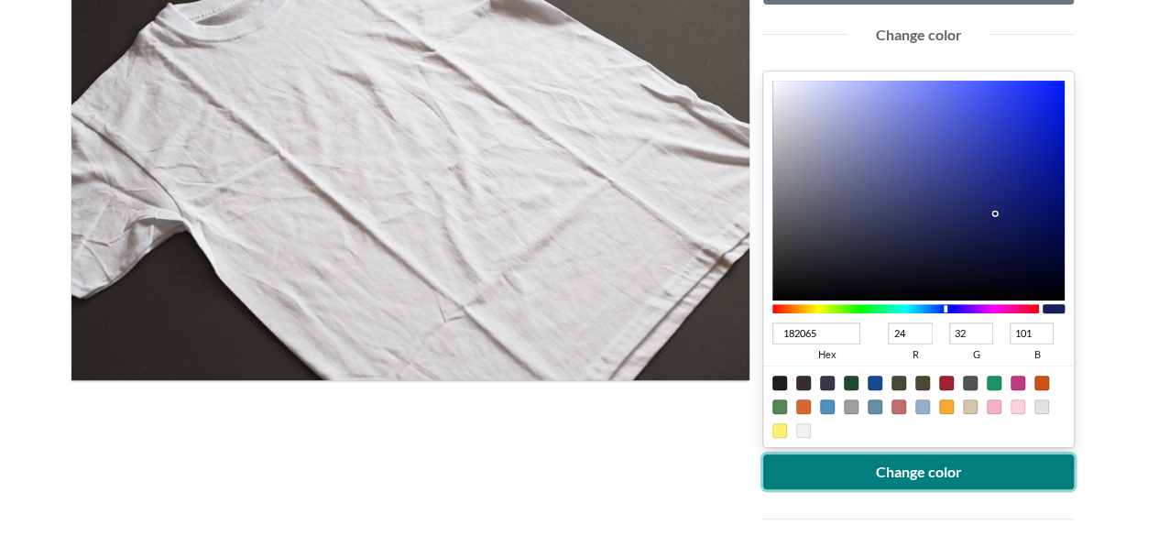
click at [968, 472] on button "Change color" at bounding box center [919, 472] width 312 height 35
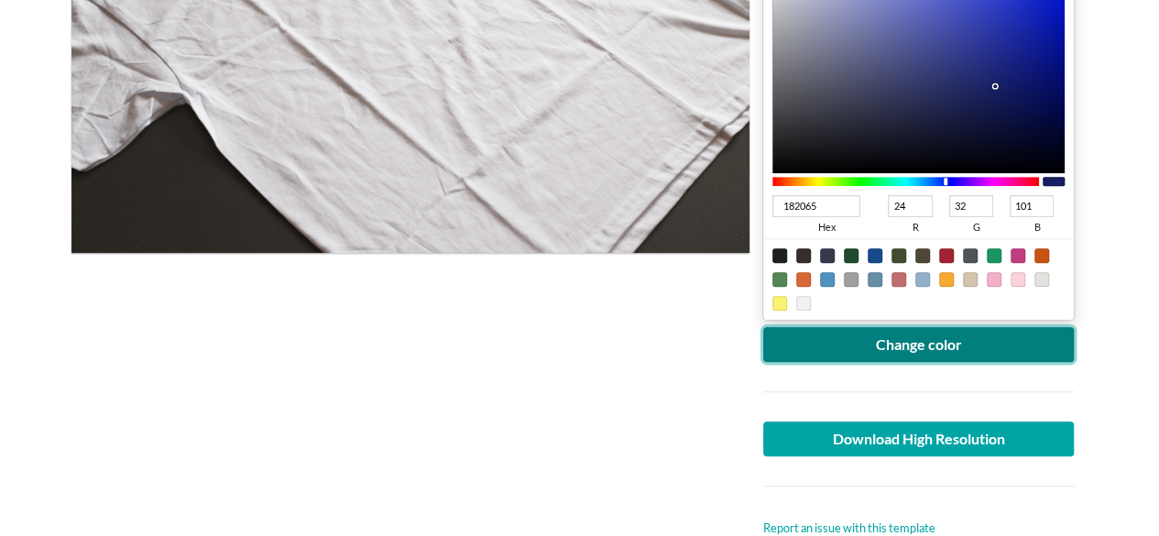
scroll to position [458, 0]
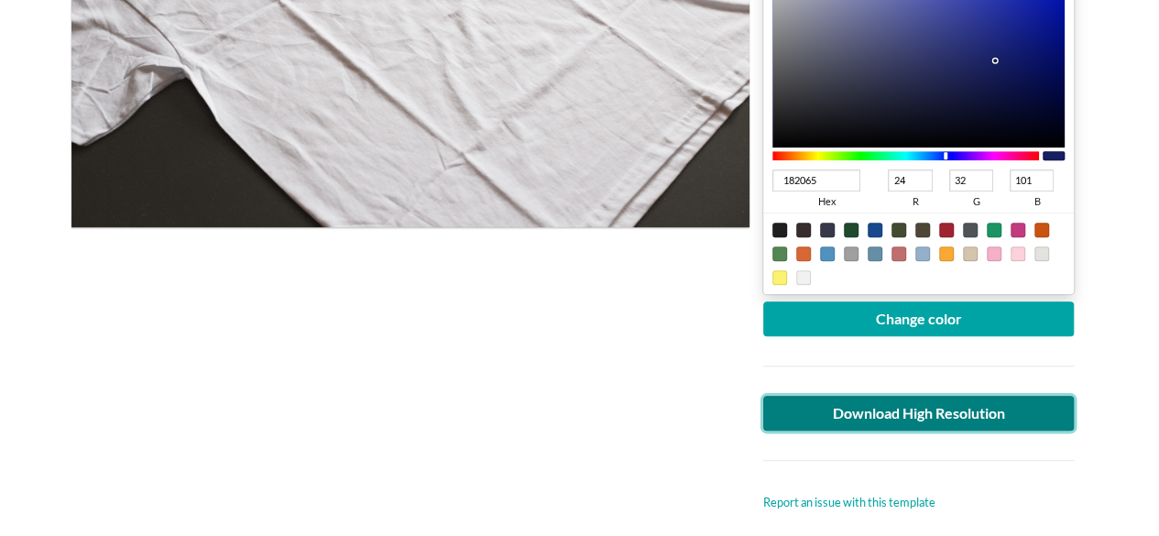
click at [991, 400] on link "Download High Resolution" at bounding box center [919, 413] width 312 height 35
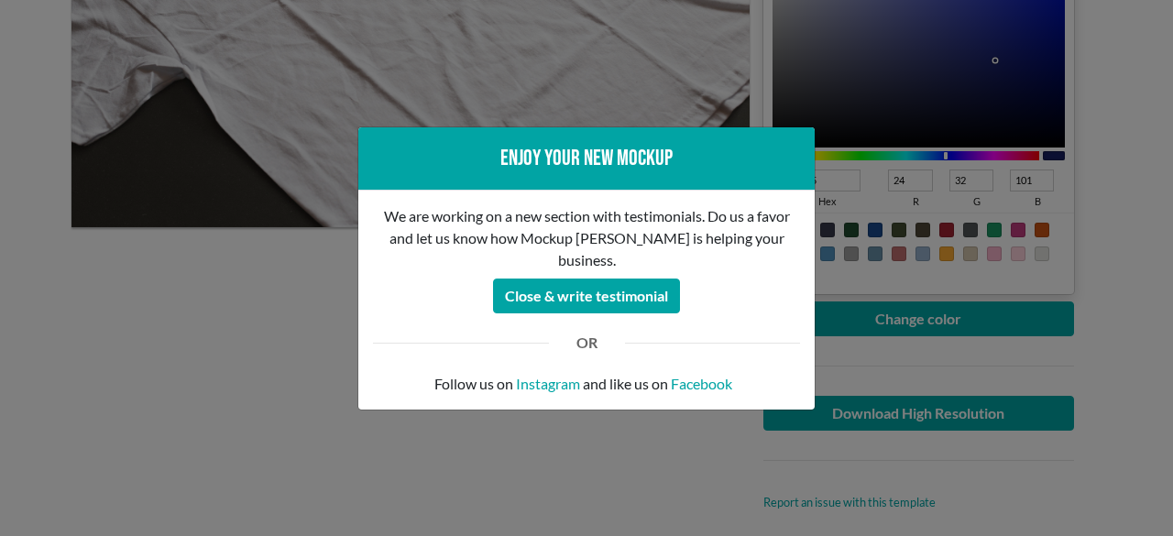
click at [666, 91] on div "Enjoy your new mockup We are working on a new section with testimonials. Do us …" at bounding box center [586, 268] width 1173 height 536
